Goal: Check status: Check status

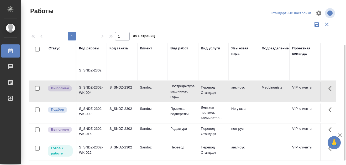
scroll to position [26, 0]
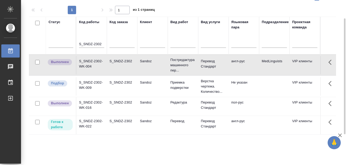
drag, startPoint x: 88, startPoint y: 43, endPoint x: 102, endPoint y: 43, distance: 14.2
click at [102, 43] on th "Код работы S_SNDZ-2302" at bounding box center [91, 36] width 30 height 38
drag, startPoint x: 102, startPoint y: 43, endPoint x: 75, endPoint y: 42, distance: 26.8
paste input "F-6870"
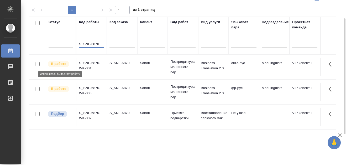
type input "S_SNF-6870"
click at [60, 62] on p "В работе" at bounding box center [58, 63] width 15 height 5
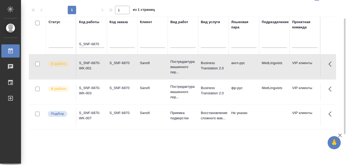
click at [56, 87] on p "В работе" at bounding box center [58, 88] width 15 height 5
click at [57, 87] on p "В работе" at bounding box center [58, 88] width 15 height 5
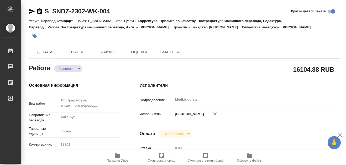
type textarea "x"
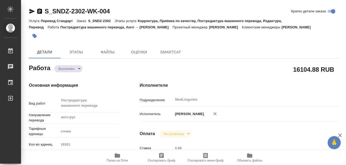
type textarea "x"
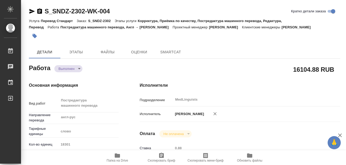
type textarea "x"
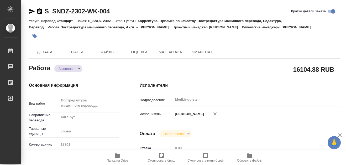
type textarea "x"
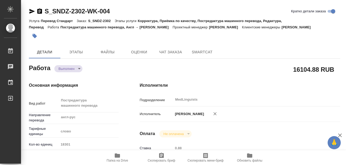
type textarea "x"
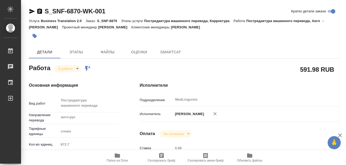
type textarea "x"
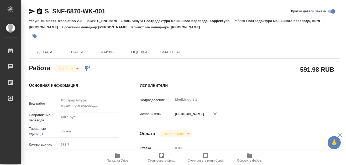
type textarea "x"
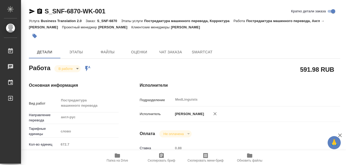
type textarea "x"
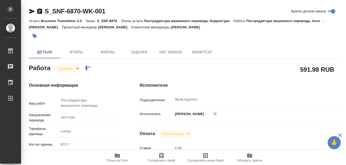
type textarea "x"
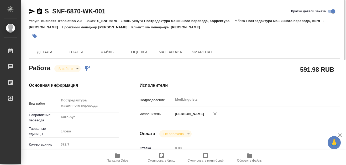
type textarea "x"
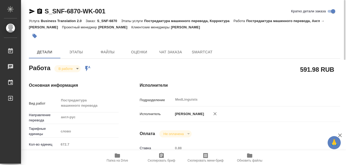
type textarea "x"
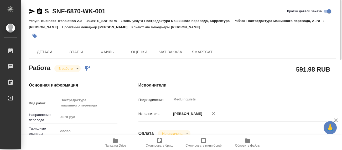
type textarea "x"
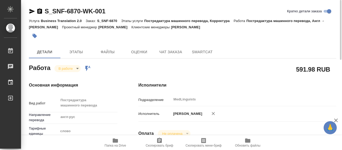
click at [113, 141] on icon "button" at bounding box center [115, 140] width 6 height 6
drag, startPoint x: 44, startPoint y: 6, endPoint x: 79, endPoint y: 11, distance: 35.5
copy link "S_SNF-6870"
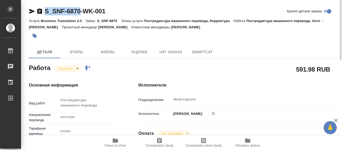
type textarea "x"
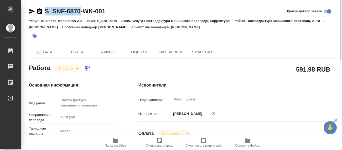
type textarea "x"
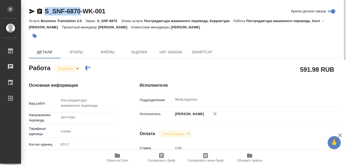
type textarea "x"
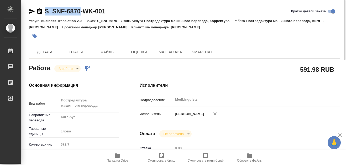
click at [118, 157] on icon "button" at bounding box center [117, 155] width 5 height 4
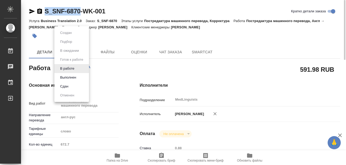
click at [78, 68] on body "🙏 .cls-1 fill:#fff; AWATERA Martynova Aleksandra Работы 0 Чаты График Выйти S_S…" at bounding box center [173, 82] width 346 height 165
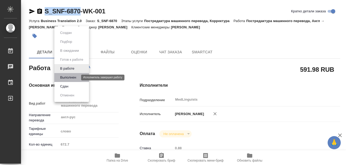
click at [73, 75] on li "Выполнен" at bounding box center [71, 77] width 35 height 9
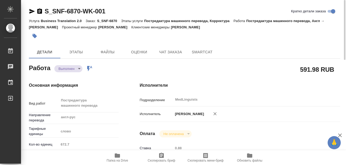
type textarea "x"
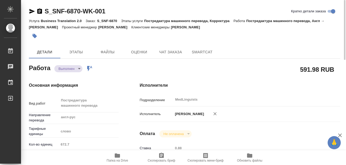
type textarea "x"
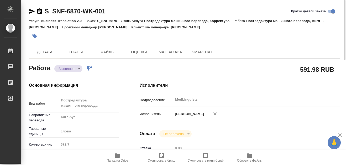
type textarea "x"
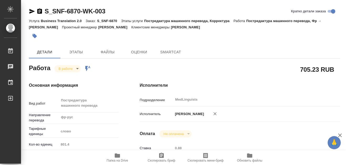
type textarea "x"
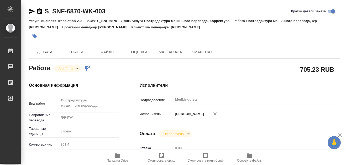
type textarea "x"
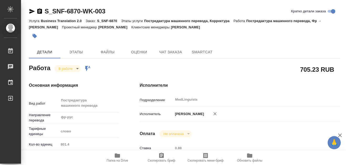
type textarea "x"
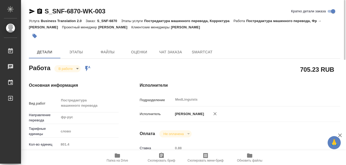
type textarea "x"
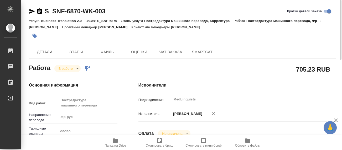
type textarea "x"
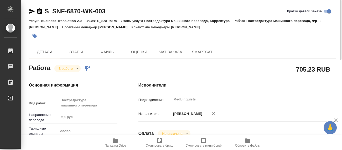
click at [114, 142] on icon "button" at bounding box center [115, 141] width 5 height 4
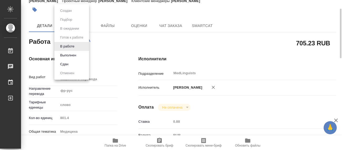
click at [78, 41] on body "🙏 .cls-1 fill:#fff; AWATERA [PERSON_NAME] 0 Чаты График Выйти S_SNF-6870-WK-003…" at bounding box center [171, 75] width 342 height 150
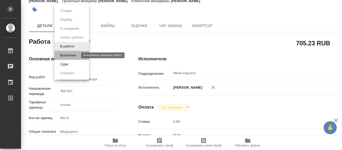
click at [67, 55] on button "Выполнен" at bounding box center [68, 55] width 19 height 6
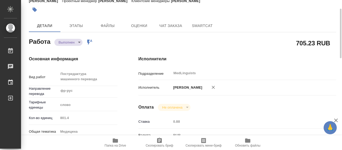
type textarea "x"
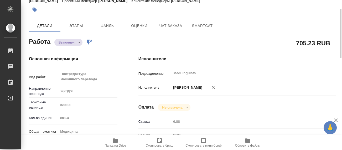
type textarea "x"
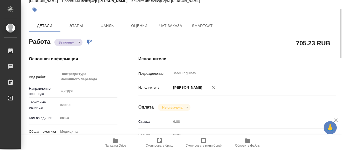
type textarea "x"
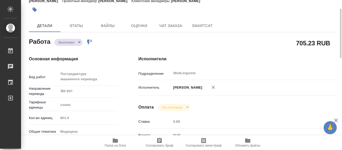
type textarea "x"
